Goal: Task Accomplishment & Management: Manage account settings

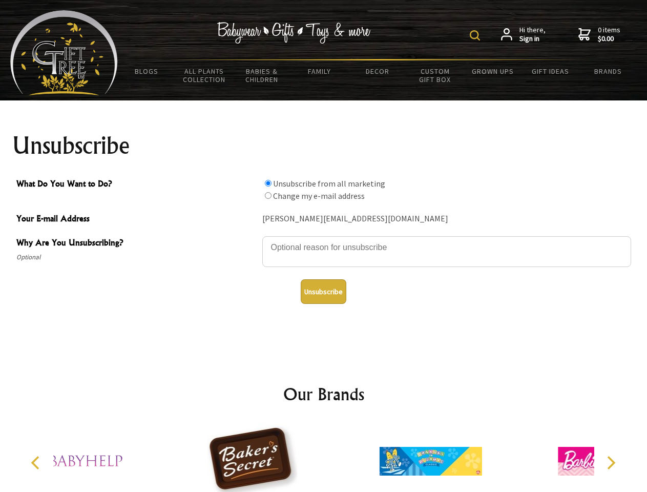
click at [476, 35] on img at bounding box center [475, 35] width 10 height 10
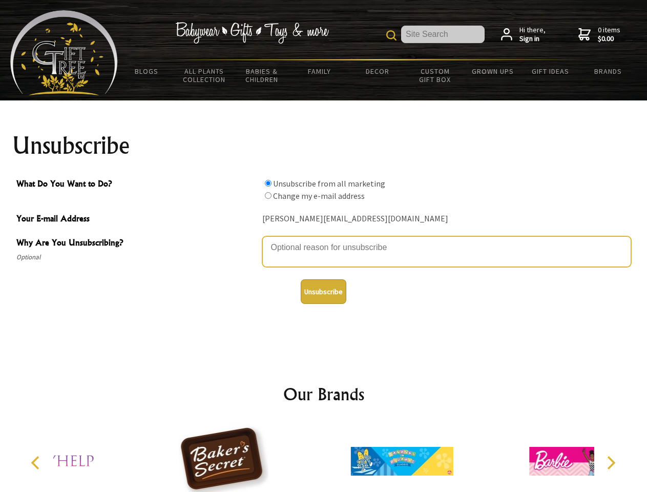
click at [324, 240] on textarea "Why Are You Unsubscribing?" at bounding box center [446, 251] width 369 height 31
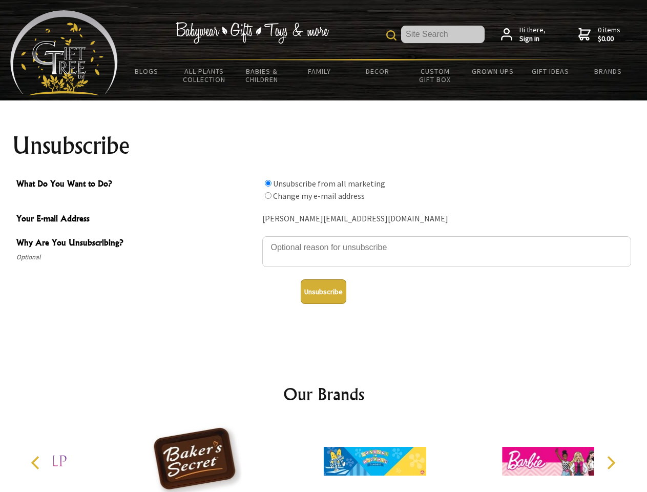
click at [268, 183] on input "What Do You Want to Do?" at bounding box center [268, 183] width 7 height 7
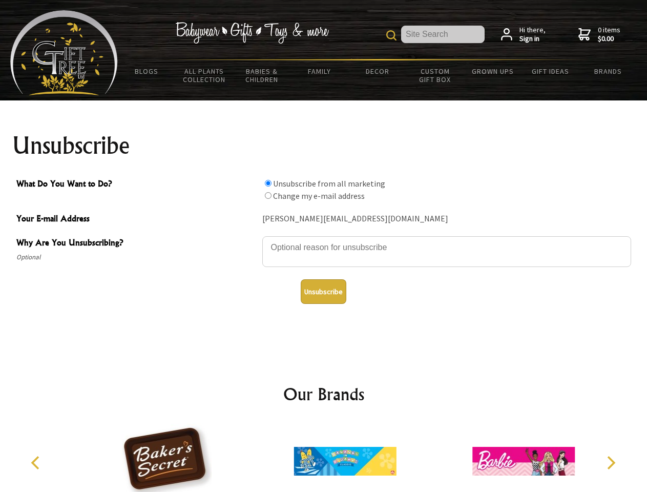
click at [268, 195] on input "What Do You Want to Do?" at bounding box center [268, 195] width 7 height 7
radio input "true"
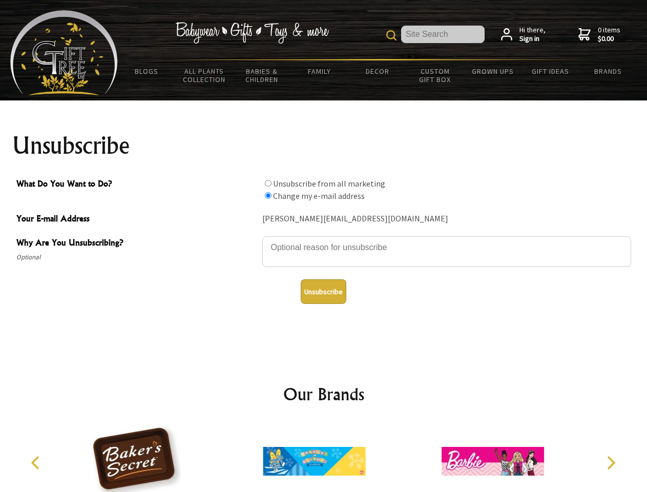
click at [323, 291] on button "Unsubscribe" at bounding box center [324, 291] width 46 height 25
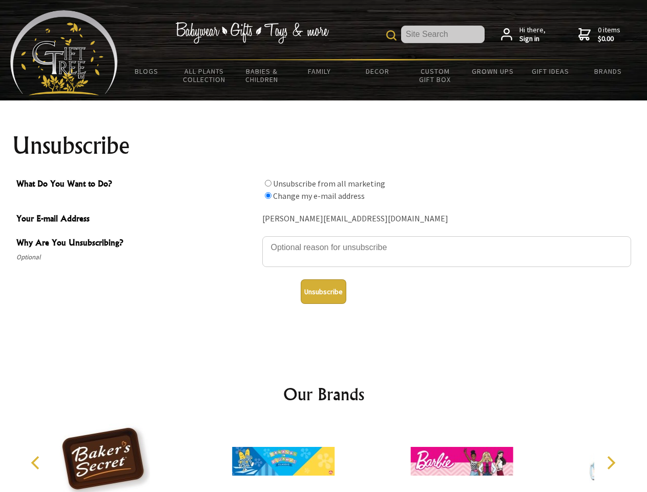
click at [324, 457] on div at bounding box center [283, 462] width 178 height 80
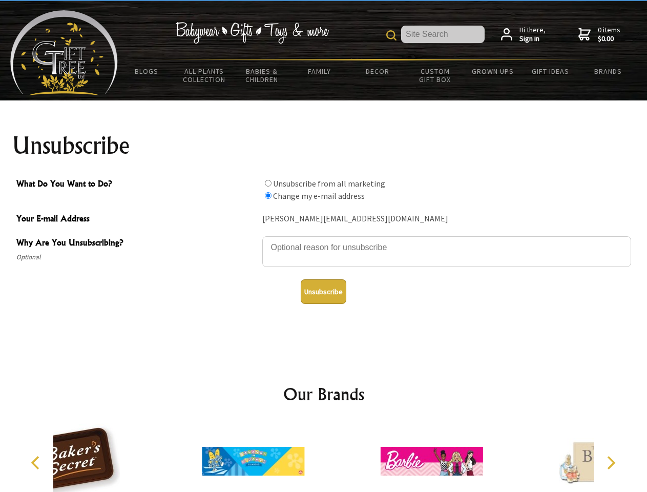
click at [37, 462] on icon "Previous" at bounding box center [36, 462] width 13 height 13
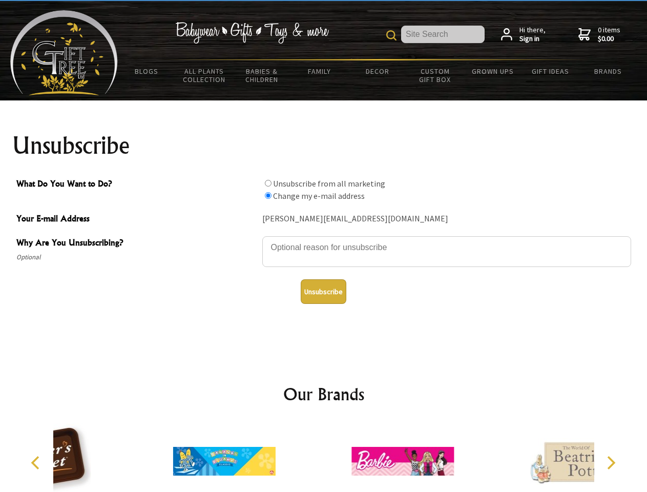
click at [610, 462] on icon "Next" at bounding box center [609, 462] width 13 height 13
